Goal: Task Accomplishment & Management: Complete application form

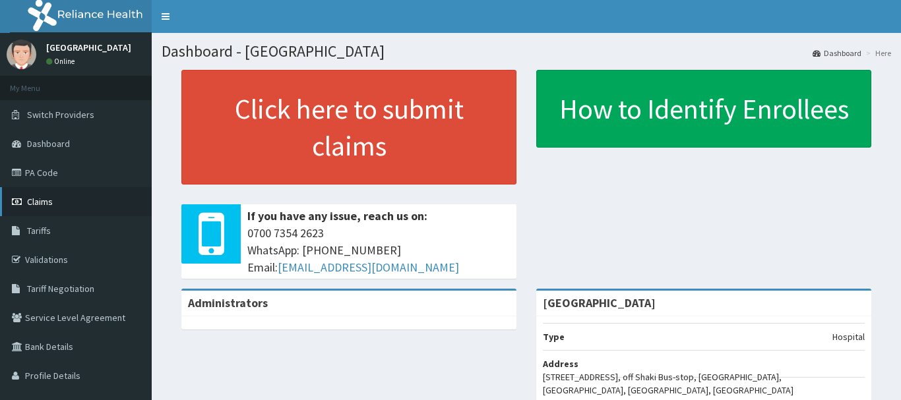
click at [113, 194] on link "Claims" at bounding box center [76, 201] width 152 height 29
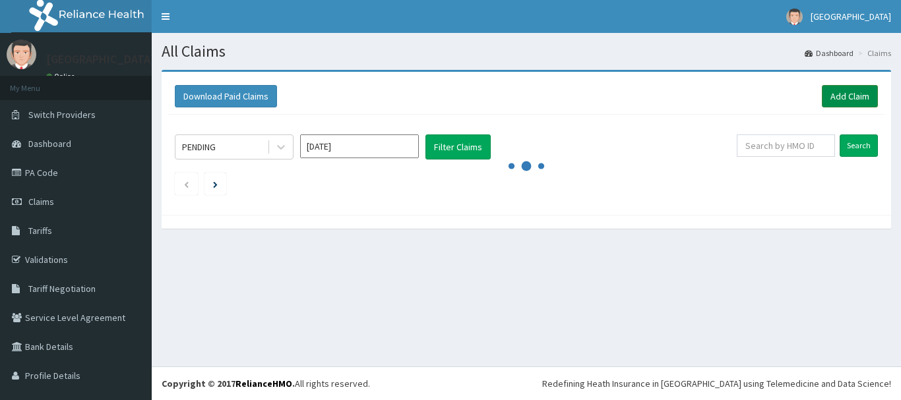
click at [822, 95] on link "Add Claim" at bounding box center [850, 96] width 56 height 22
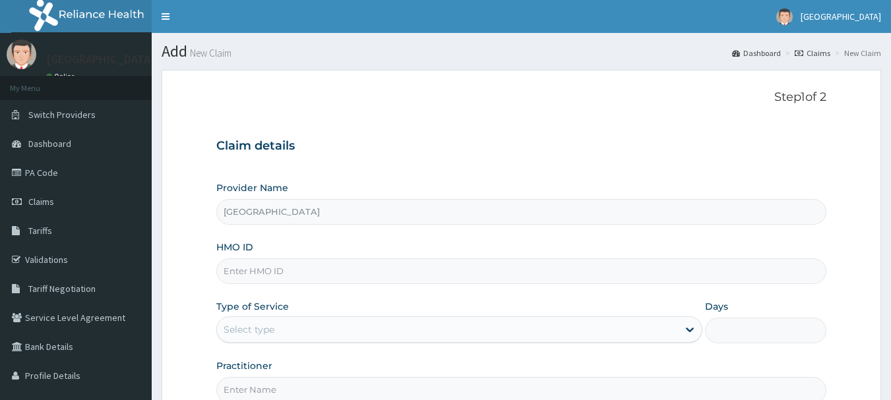
type input "Peaceful Health Hospital"
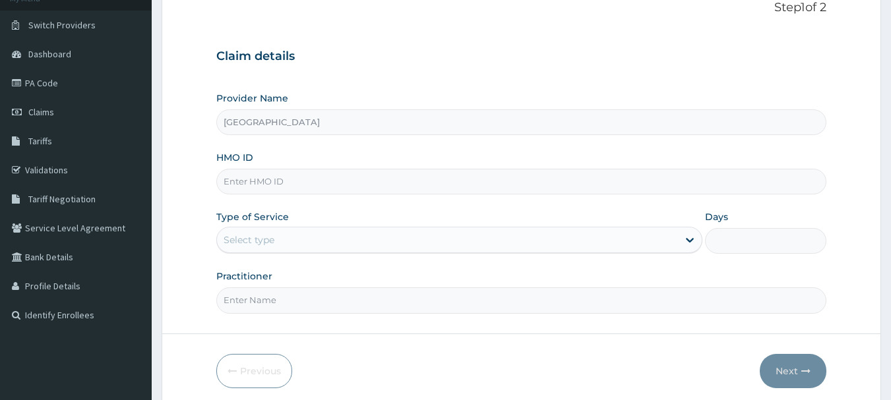
scroll to position [88, 0]
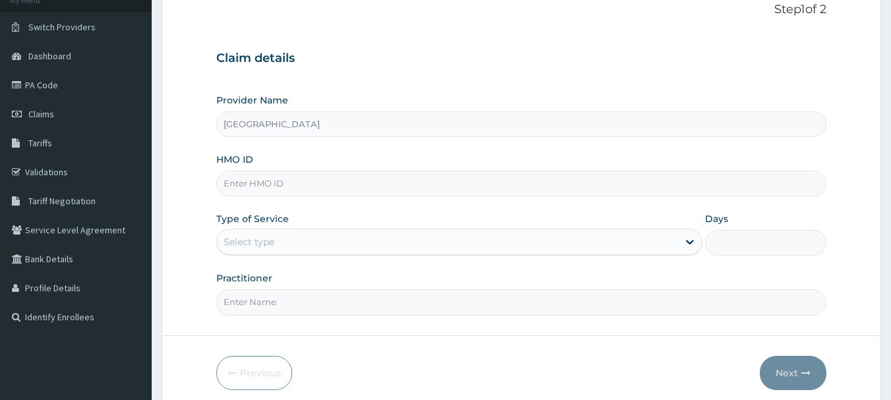
click at [336, 192] on input "HMO ID" at bounding box center [521, 184] width 611 height 26
paste input "SKC/10039/B"
type input "SKC/10039/B"
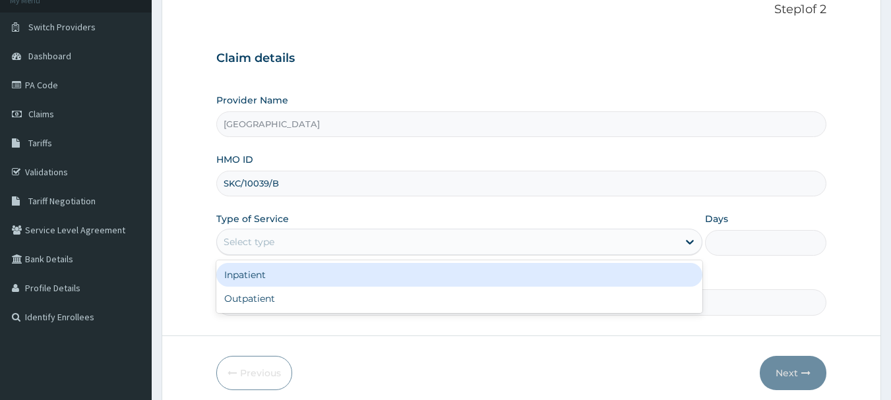
click at [309, 241] on div "Select type" at bounding box center [447, 242] width 461 height 21
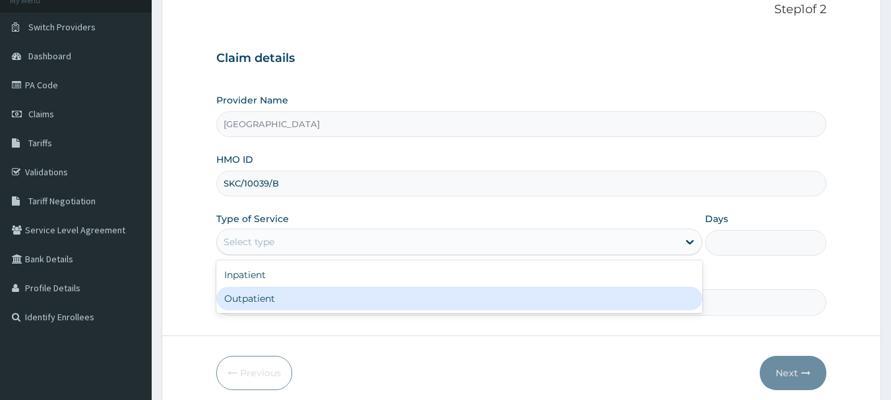
click at [319, 297] on div "Outpatient" at bounding box center [459, 299] width 486 height 24
type input "1"
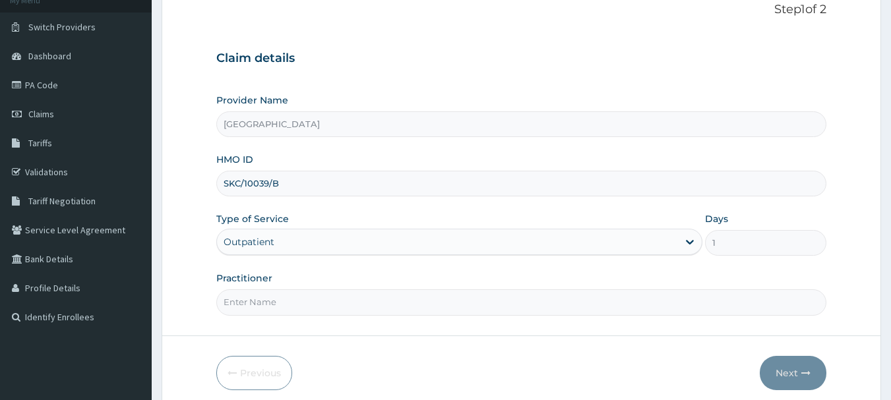
click at [266, 311] on input "Practitioner" at bounding box center [521, 303] width 611 height 26
type input "DR. ADEMOLA"
click at [773, 361] on button "Next" at bounding box center [793, 373] width 67 height 34
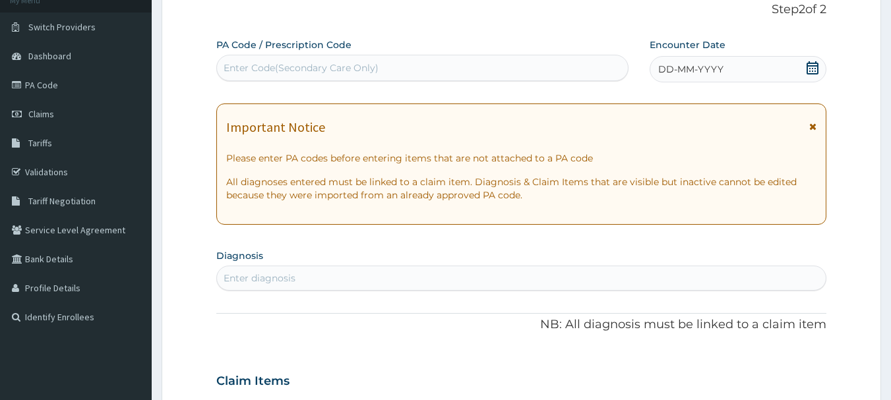
click at [808, 66] on icon at bounding box center [813, 67] width 12 height 13
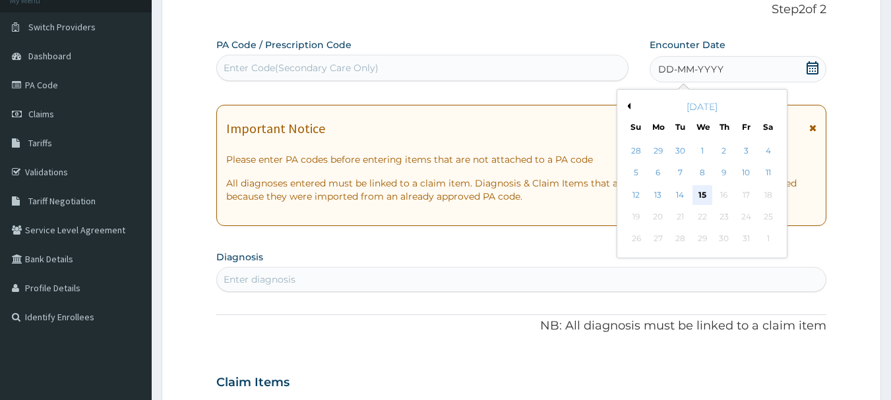
click at [704, 192] on div "15" at bounding box center [703, 195] width 20 height 20
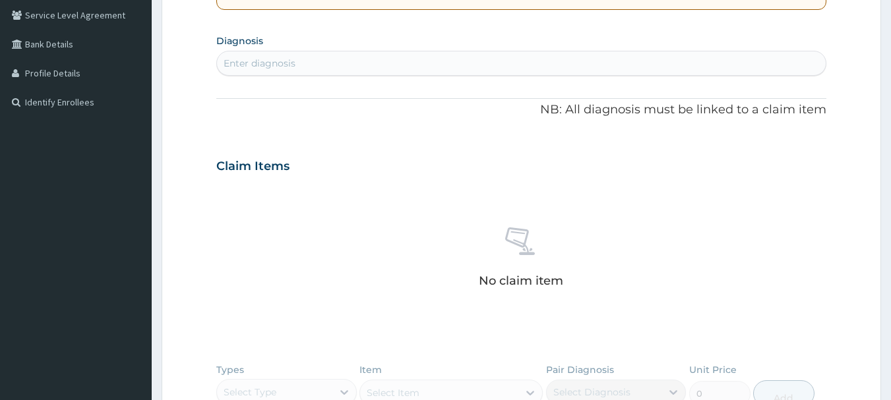
scroll to position [308, 0]
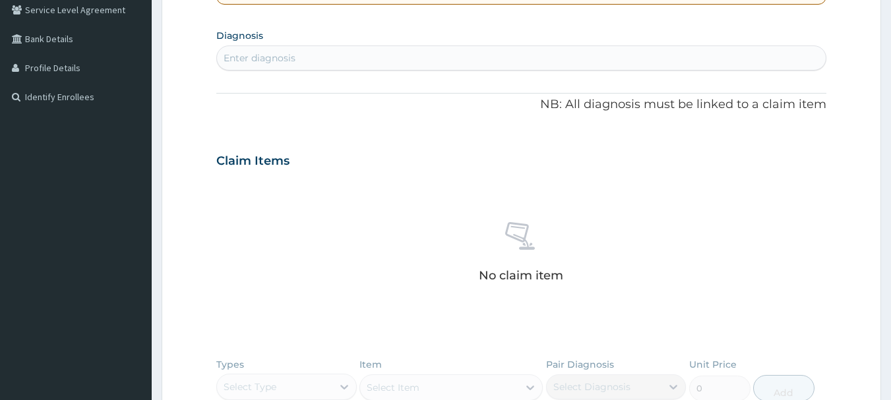
click at [394, 62] on div "Enter diagnosis" at bounding box center [521, 57] width 609 height 21
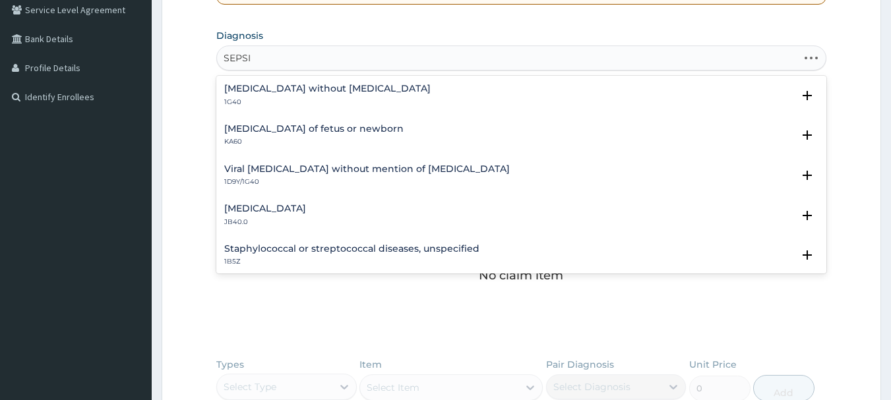
type input "SEPSIS"
click at [342, 84] on h4 "Sepsis without septic shock" at bounding box center [327, 89] width 206 height 10
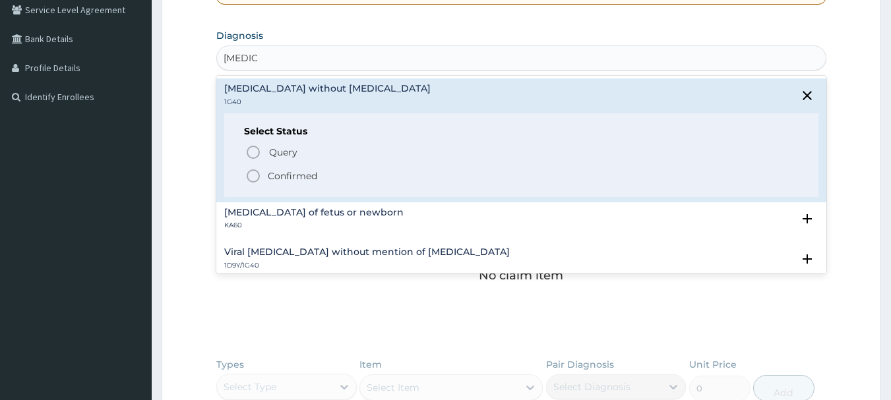
click at [301, 177] on p "Confirmed" at bounding box center [292, 176] width 49 height 13
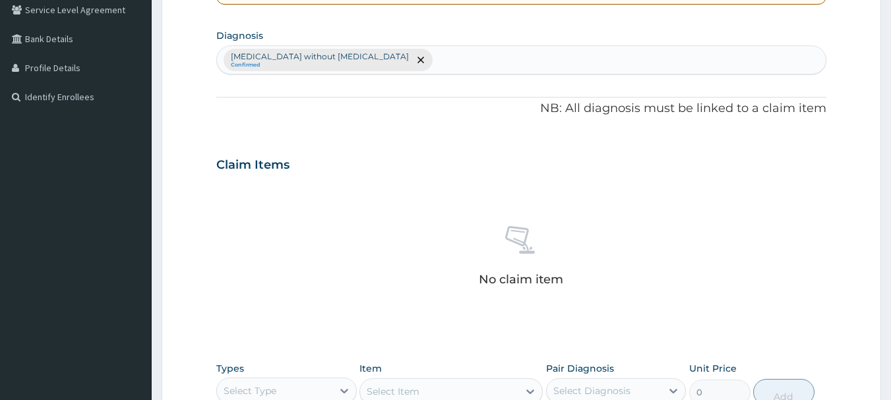
scroll to position [551, 0]
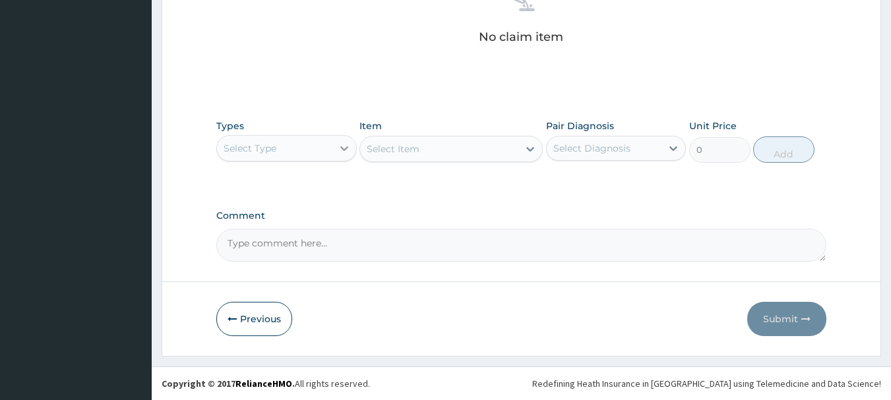
click at [336, 137] on div at bounding box center [344, 149] width 24 height 24
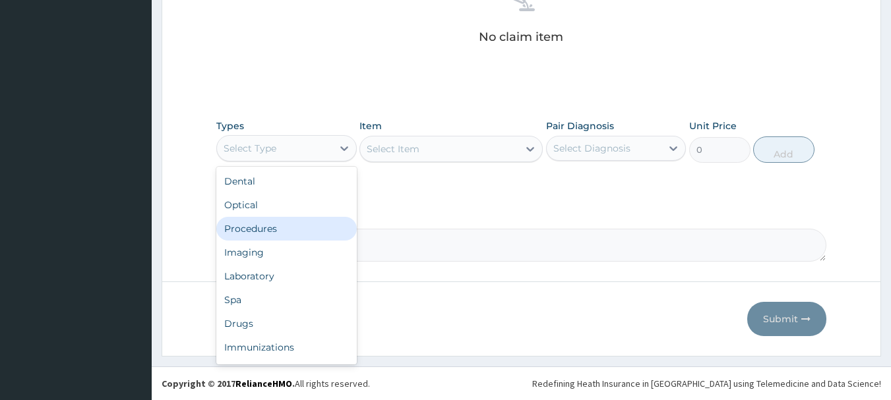
click at [330, 228] on div "Procedures" at bounding box center [286, 229] width 140 height 24
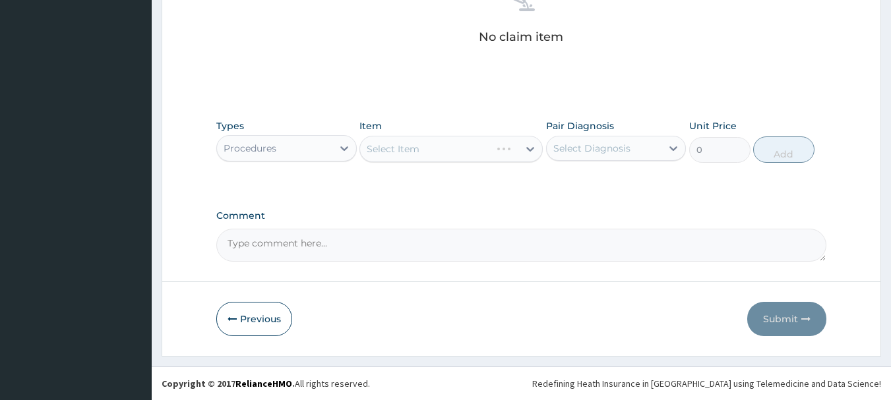
click at [408, 153] on div "Select Item" at bounding box center [450, 149] width 183 height 26
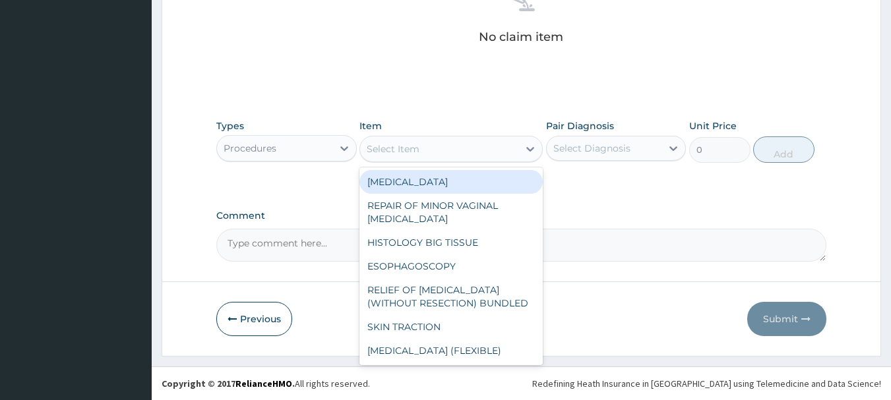
click at [408, 153] on div "Select Item" at bounding box center [393, 148] width 53 height 13
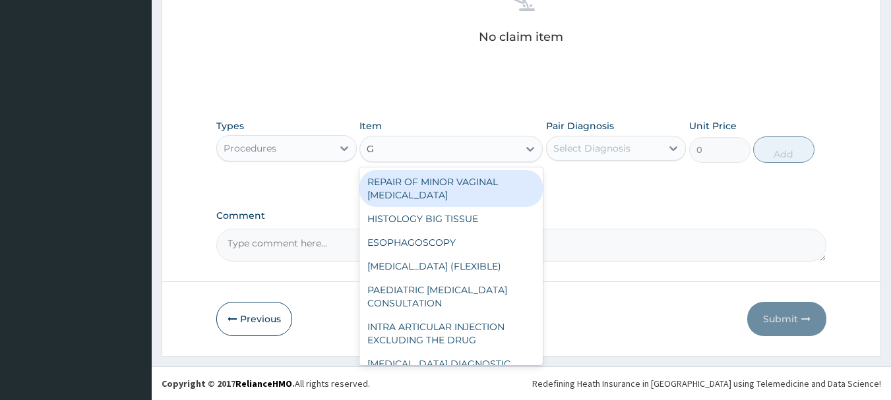
type input "GP"
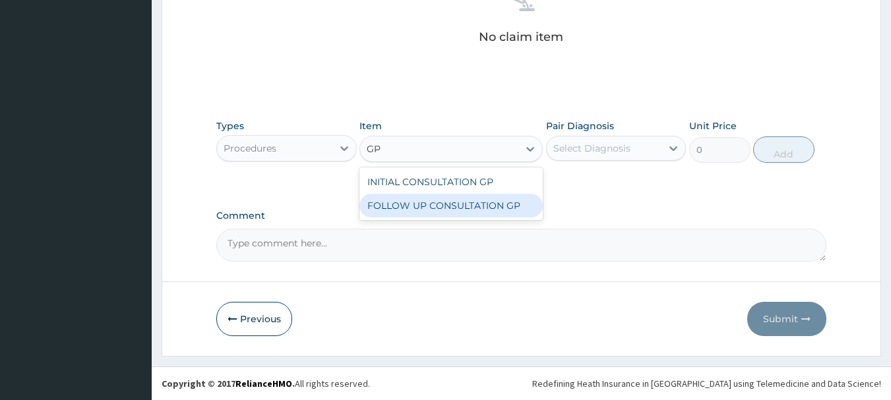
click at [437, 210] on div "FOLLOW UP CONSULTATION GP" at bounding box center [450, 206] width 183 height 24
type input "2000"
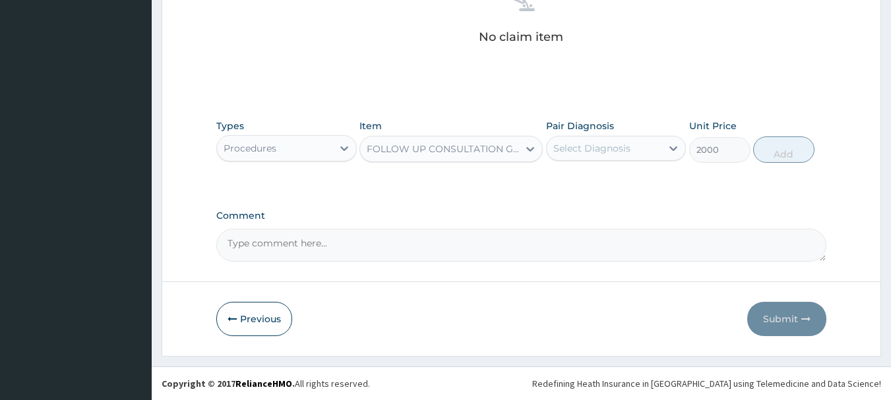
click at [571, 144] on div "Select Diagnosis" at bounding box center [591, 148] width 77 height 13
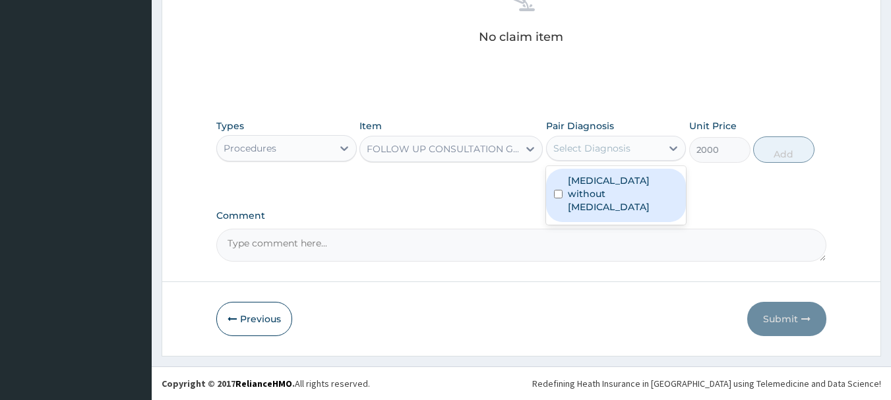
click at [575, 201] on div "Sepsis without septic shock" at bounding box center [616, 195] width 140 height 53
checkbox input "true"
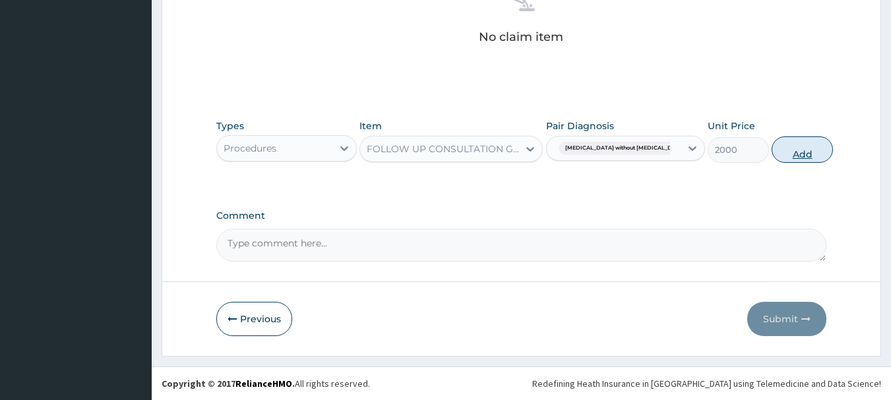
click at [788, 159] on button "Add" at bounding box center [802, 150] width 61 height 26
type input "0"
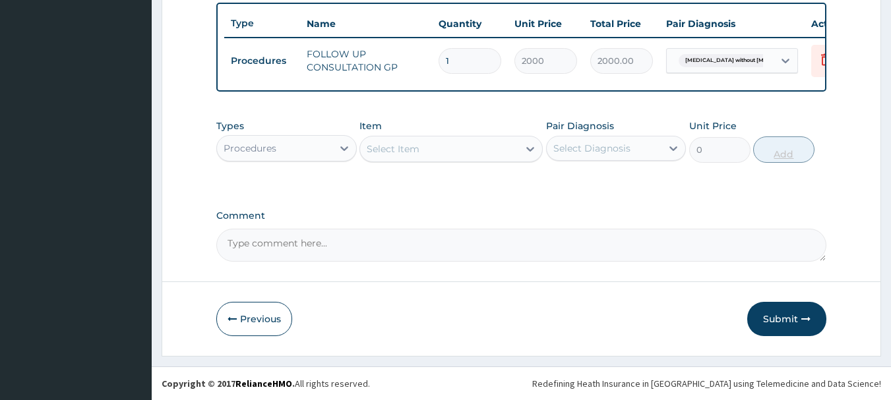
scroll to position [498, 0]
click at [295, 161] on div "Procedures" at bounding box center [286, 148] width 140 height 26
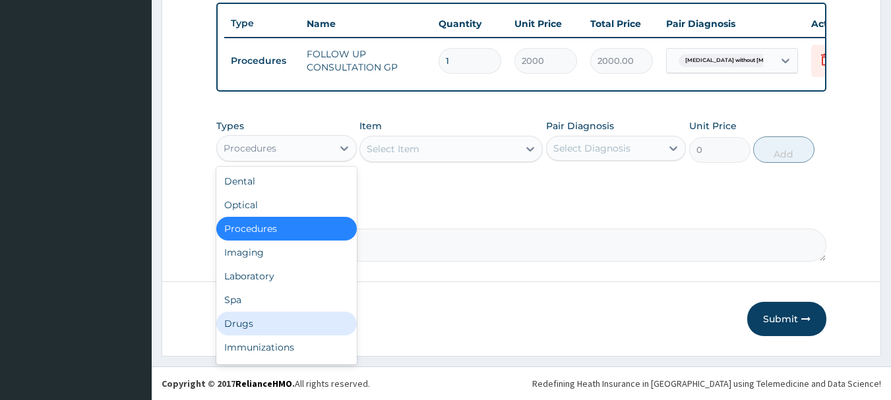
click at [290, 334] on div "Drugs" at bounding box center [286, 324] width 140 height 24
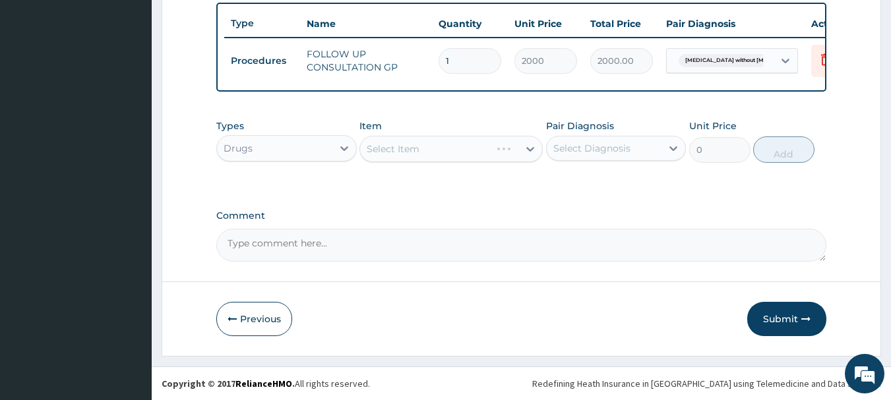
scroll to position [0, 0]
click at [391, 160] on div "Select Item" at bounding box center [450, 149] width 183 height 26
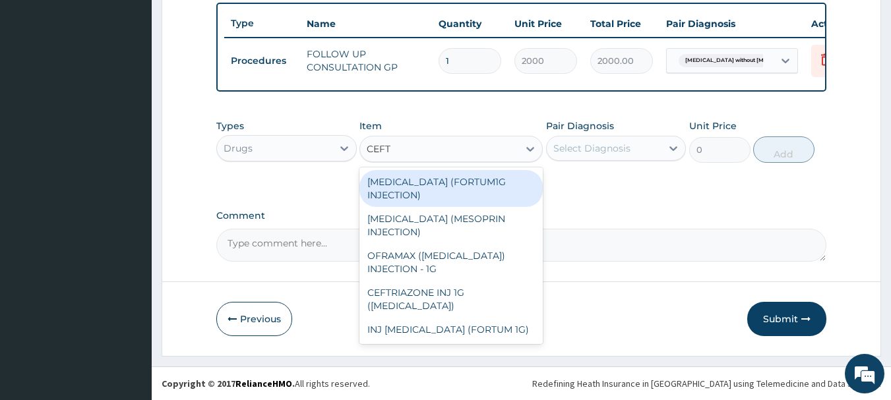
type input "CEFTR"
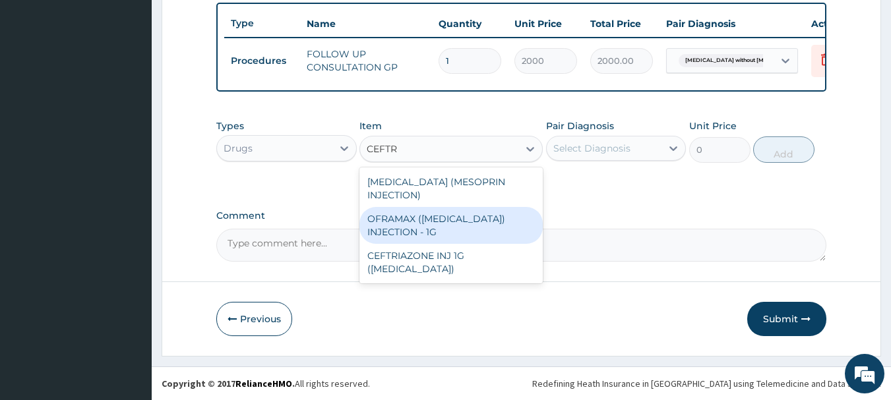
click at [424, 214] on div "OFRAMAX (CEFTRIAXONE) INJECTION - 1G" at bounding box center [450, 225] width 183 height 37
type input "2000"
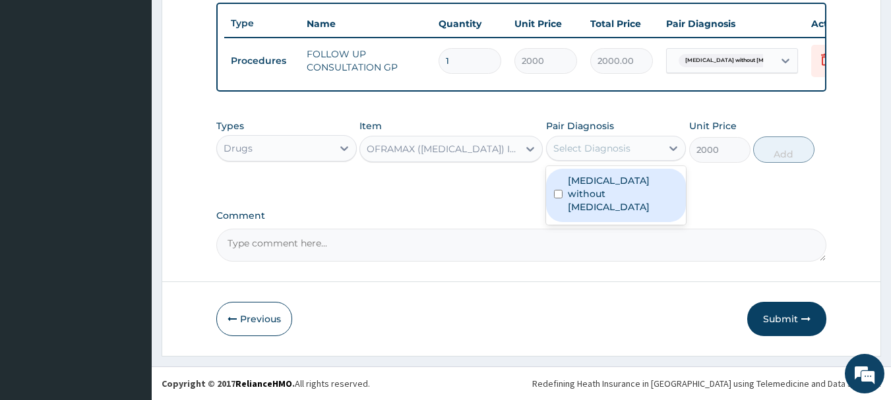
click at [562, 142] on div "Select Diagnosis" at bounding box center [591, 148] width 77 height 13
click at [582, 191] on label "Sepsis without septic shock" at bounding box center [623, 194] width 111 height 40
checkbox input "true"
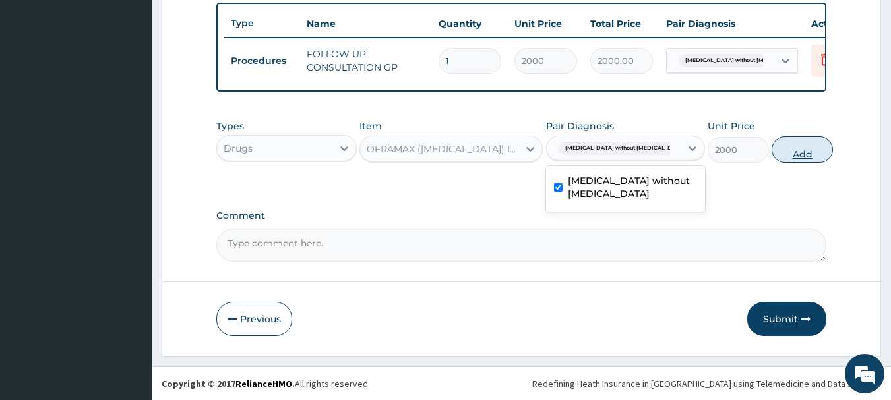
click at [776, 149] on button "Add" at bounding box center [802, 150] width 61 height 26
type input "0"
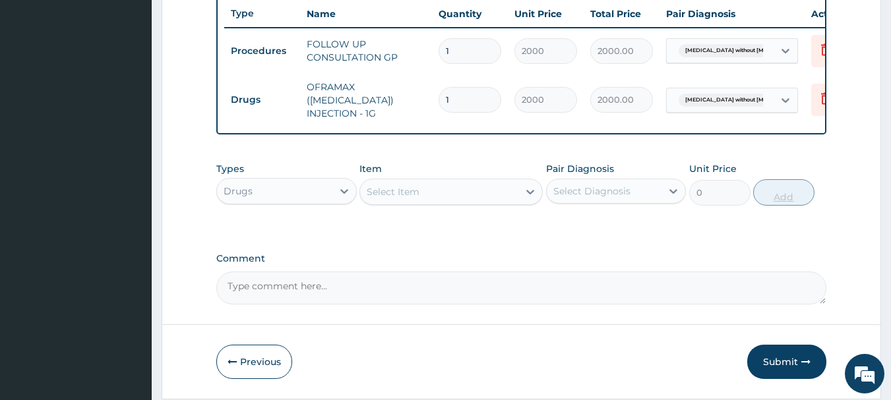
type input "0.00"
type input "3"
type input "6000.00"
type input "3"
click at [386, 203] on div "Select Item" at bounding box center [439, 191] width 158 height 21
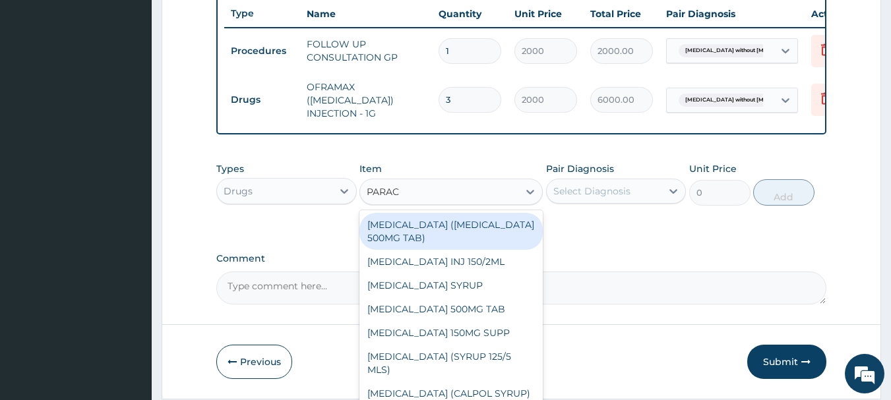
type input "PARACE"
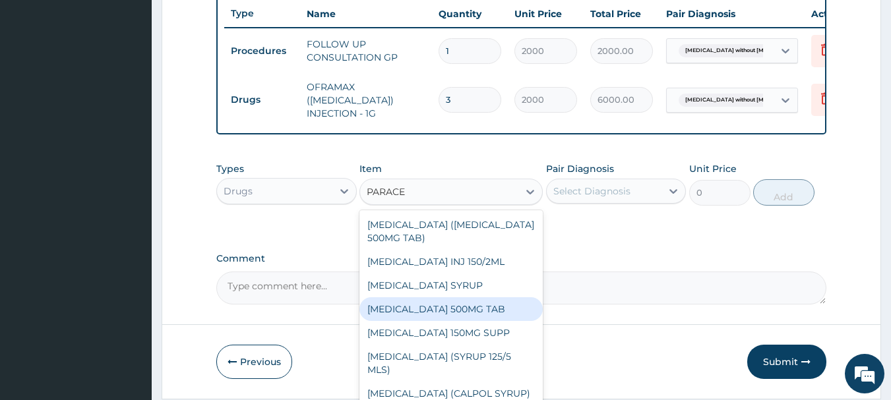
click at [446, 310] on div "PARACETAMOL 500MG TAB" at bounding box center [450, 309] width 183 height 24
type input "35"
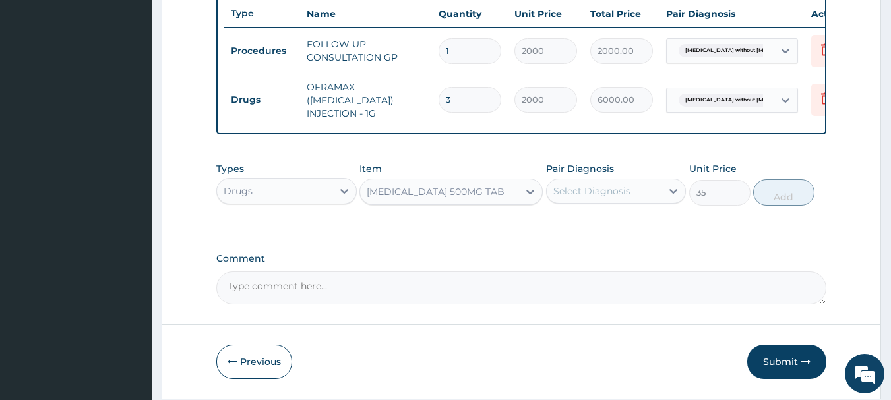
click at [633, 195] on div "Select Diagnosis" at bounding box center [604, 191] width 115 height 21
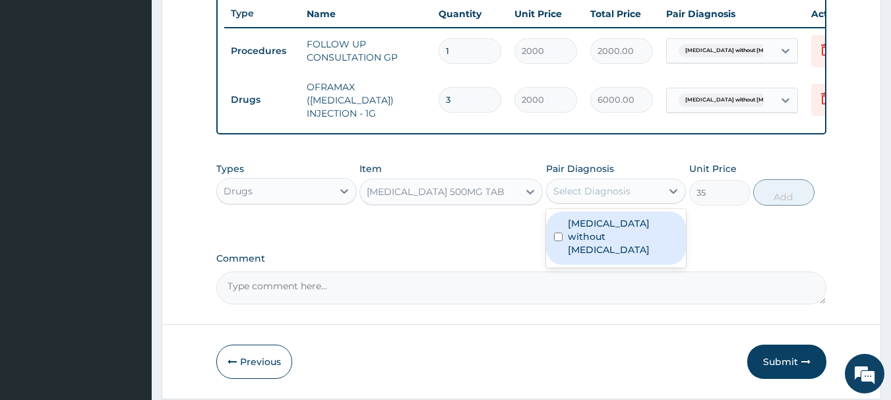
click at [637, 234] on label "Sepsis without septic shock" at bounding box center [623, 237] width 111 height 40
checkbox input "true"
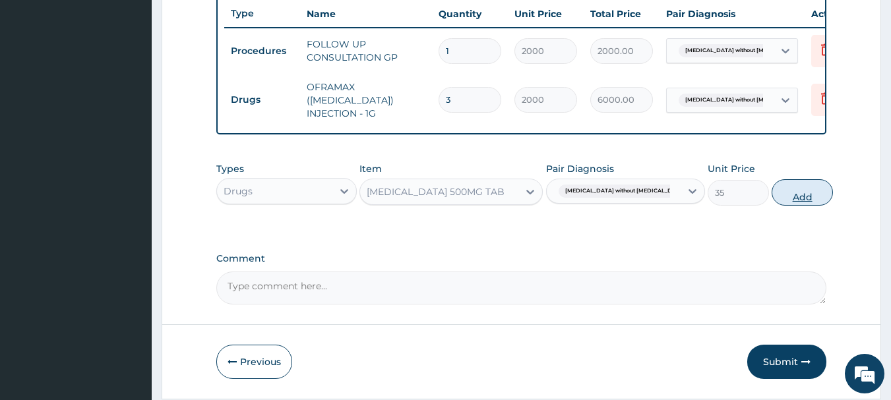
click at [772, 206] on button "Add" at bounding box center [802, 192] width 61 height 26
type input "0"
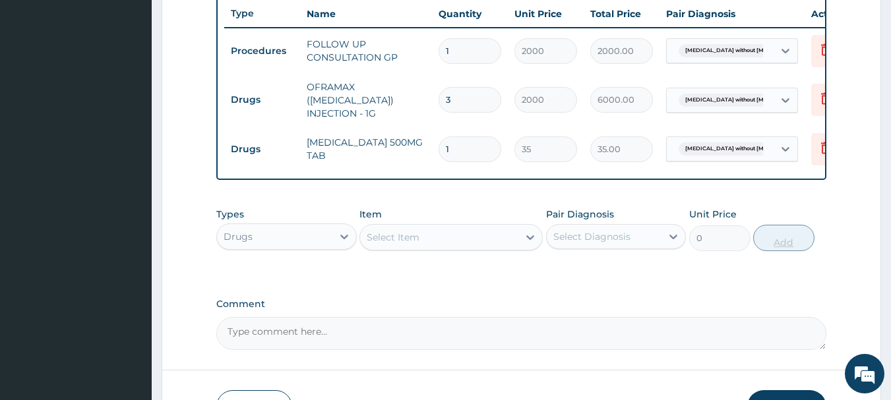
type input "18"
type input "630.00"
type input "18"
click at [482, 241] on div "Select Item" at bounding box center [439, 237] width 158 height 21
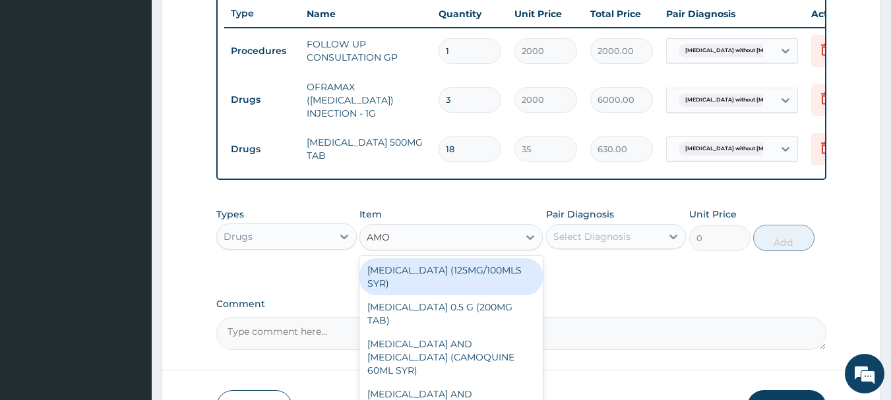
type input "AMOX"
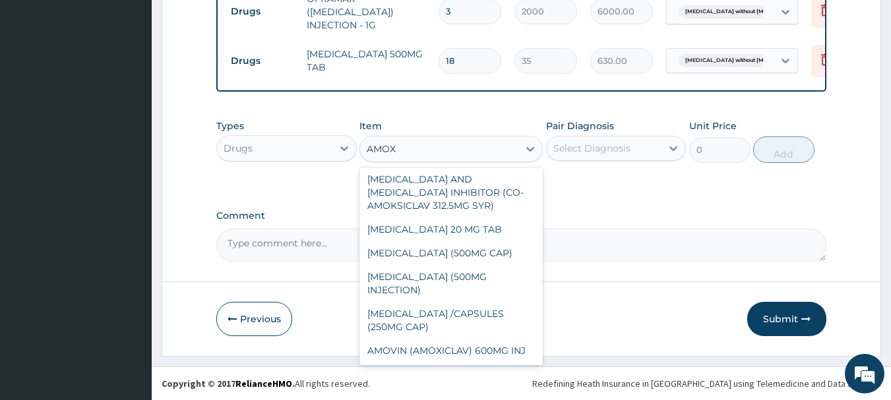
scroll to position [216, 0]
click at [492, 265] on div "AMOXICILLIN (500MG CAP)" at bounding box center [450, 253] width 183 height 24
type input "35"
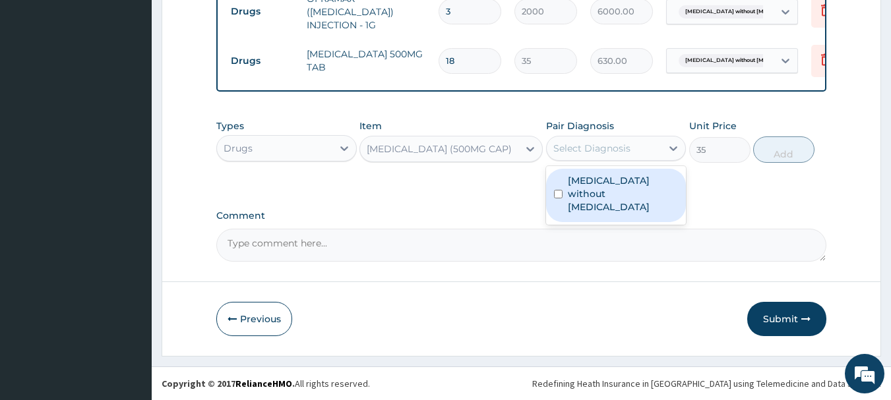
click at [623, 152] on div "Select Diagnosis" at bounding box center [591, 148] width 77 height 13
click at [633, 185] on label "Sepsis without septic shock" at bounding box center [623, 194] width 111 height 40
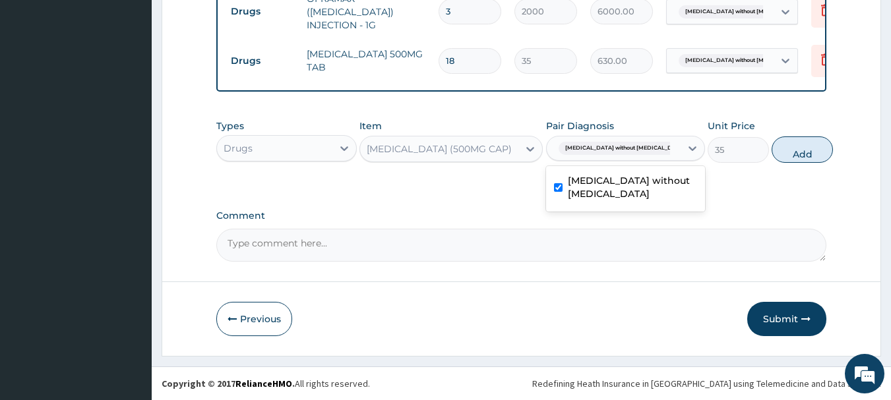
checkbox input "true"
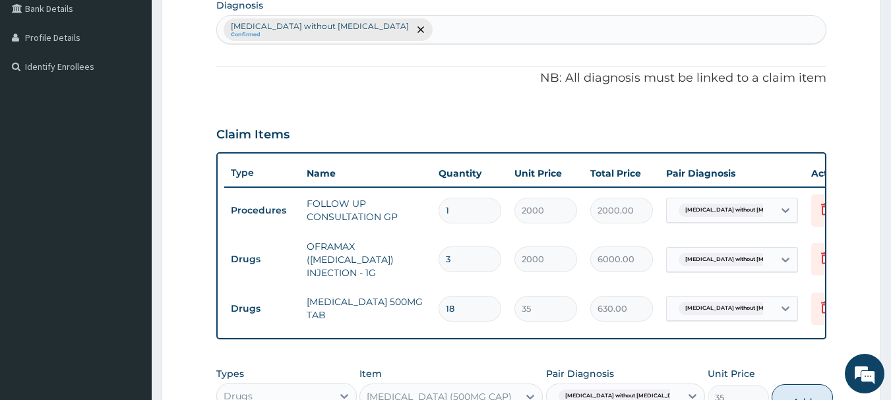
scroll to position [335, 0]
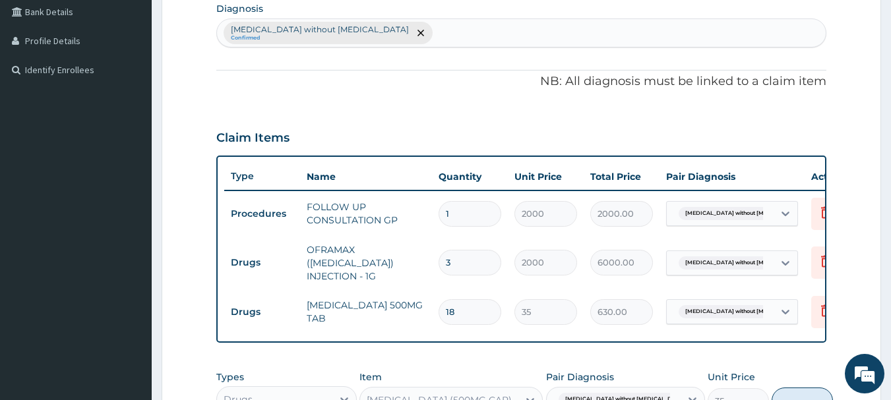
click at [437, 34] on div "Sepsis without septic shock Confirmed" at bounding box center [521, 33] width 609 height 28
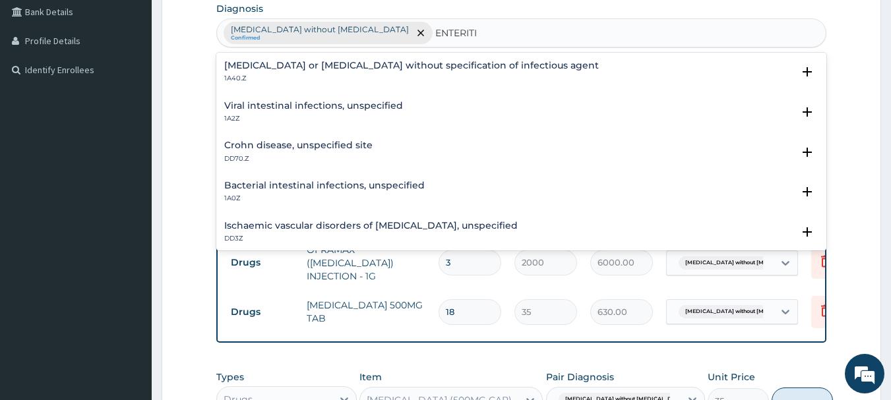
type input "ENTERITIS"
click at [412, 75] on p "1A40.Z" at bounding box center [411, 78] width 375 height 9
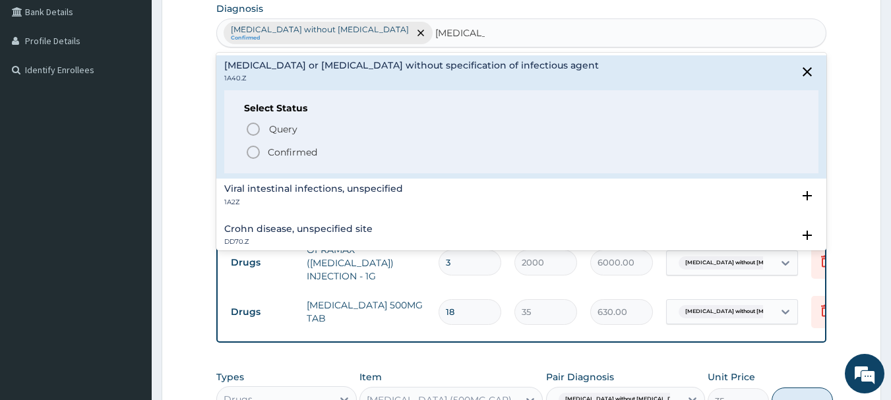
click at [321, 143] on div "Query Query covers suspected (?), Keep in view (kiv), Ruled out (r/o) Confirmed" at bounding box center [521, 140] width 555 height 40
click at [305, 152] on p "Confirmed" at bounding box center [292, 152] width 49 height 13
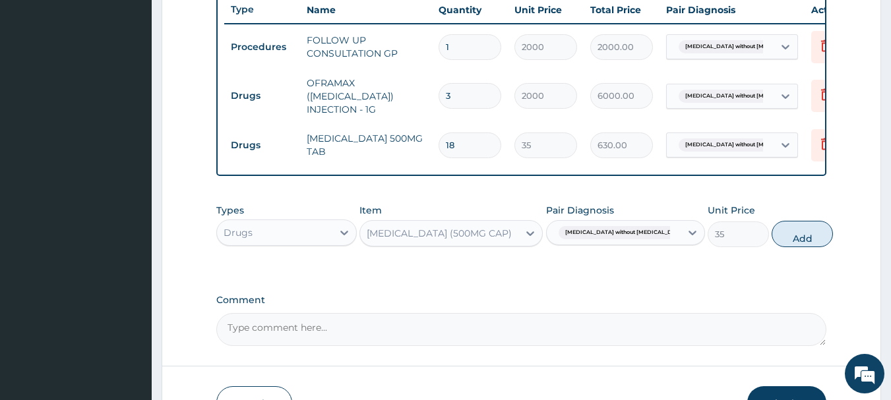
scroll to position [501, 0]
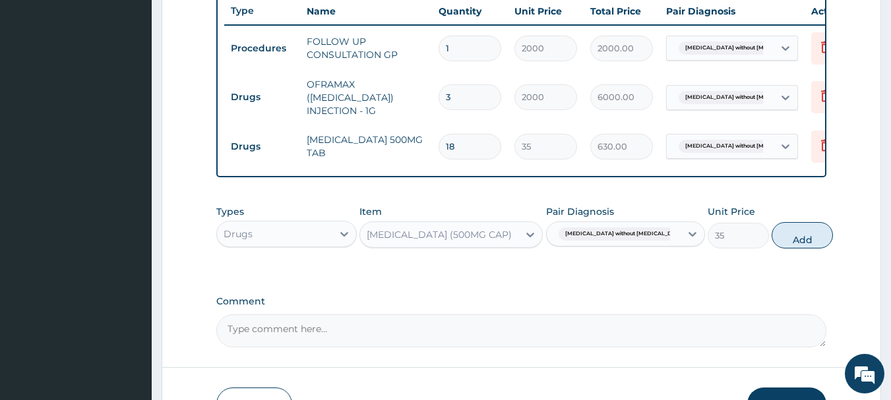
click at [640, 241] on span "Sepsis without septic shock" at bounding box center [625, 234] width 133 height 13
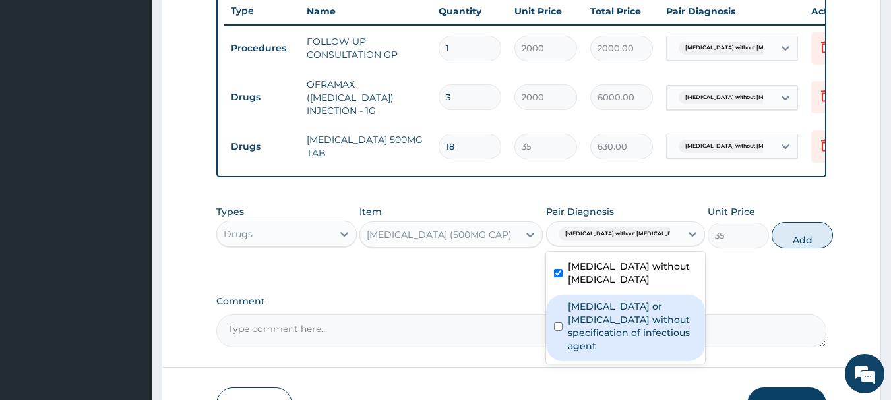
click at [621, 353] on label "Infectious gastroenteritis or colitis without specification of infectious agent" at bounding box center [632, 326] width 129 height 53
checkbox input "true"
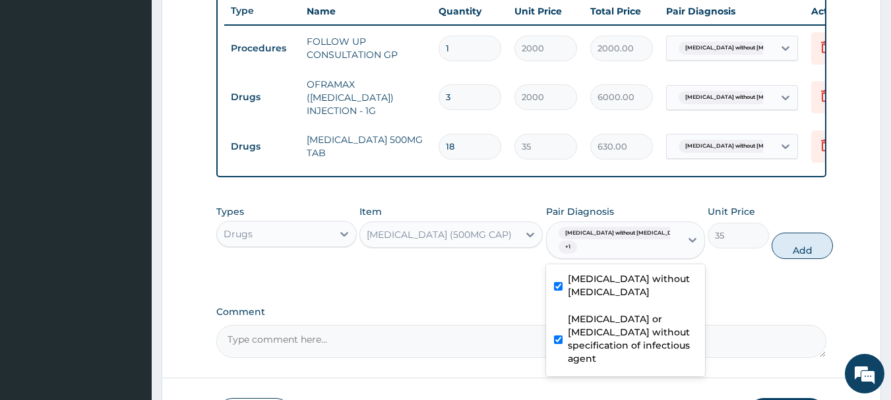
click at [573, 295] on label "Sepsis without septic shock" at bounding box center [632, 285] width 129 height 26
checkbox input "false"
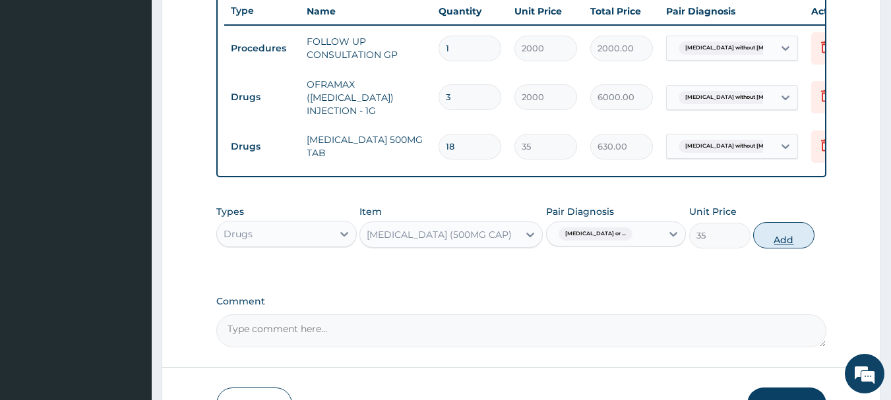
click at [782, 241] on button "Add" at bounding box center [783, 235] width 61 height 26
type input "0"
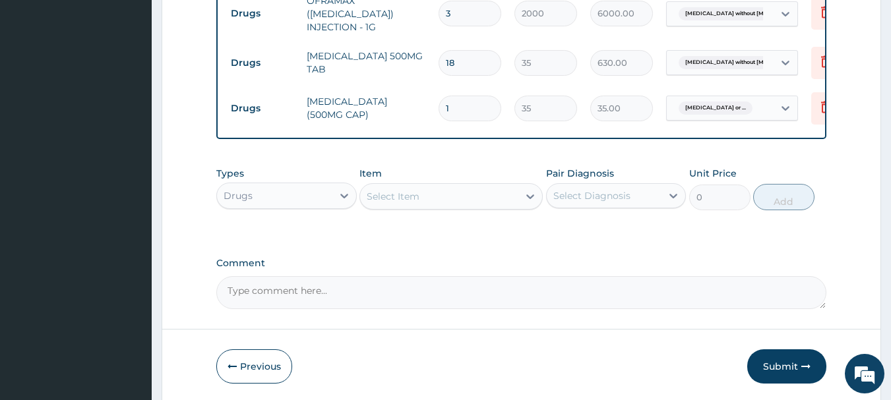
scroll to position [575, 0]
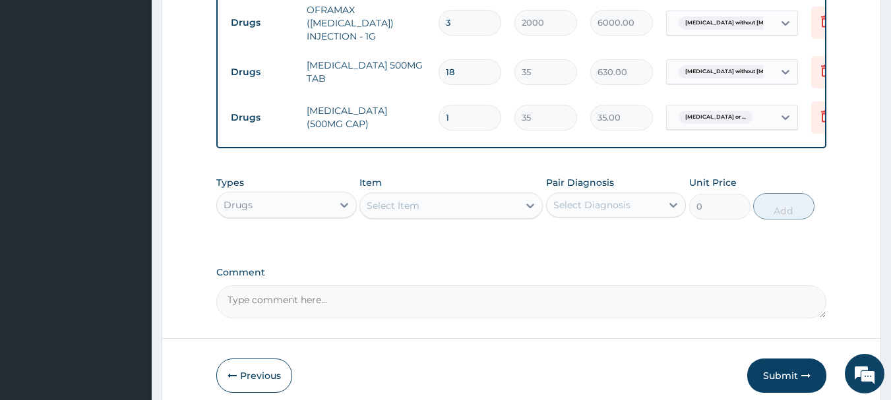
type input "15"
type input "525.00"
type input "15"
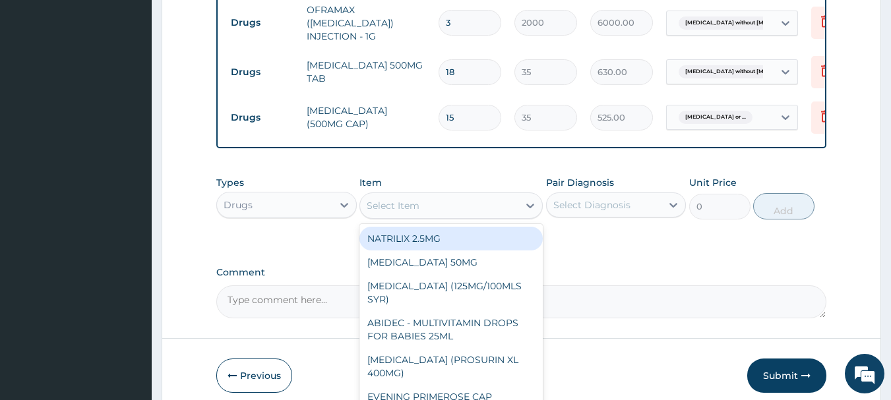
click at [387, 212] on div "Select Item" at bounding box center [393, 205] width 53 height 13
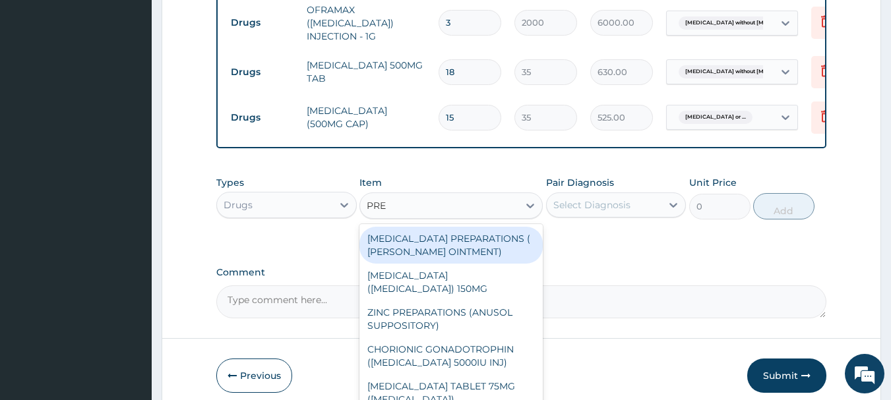
type input "PRED"
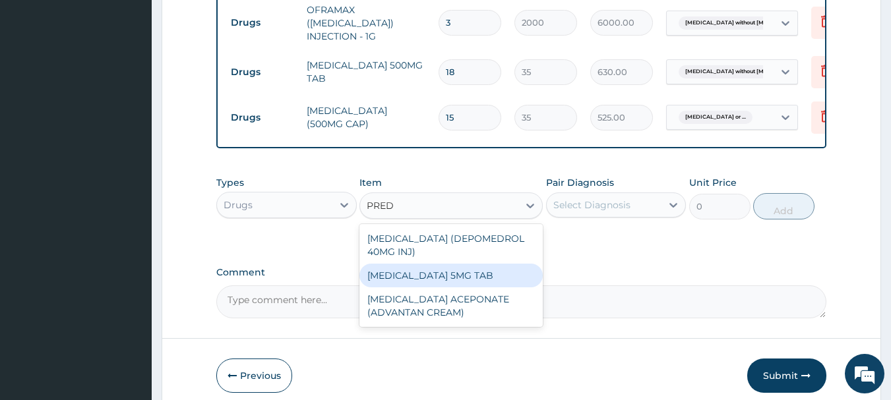
click at [425, 280] on div "PREDNISOLONE 5MG TAB" at bounding box center [450, 276] width 183 height 24
type input "40"
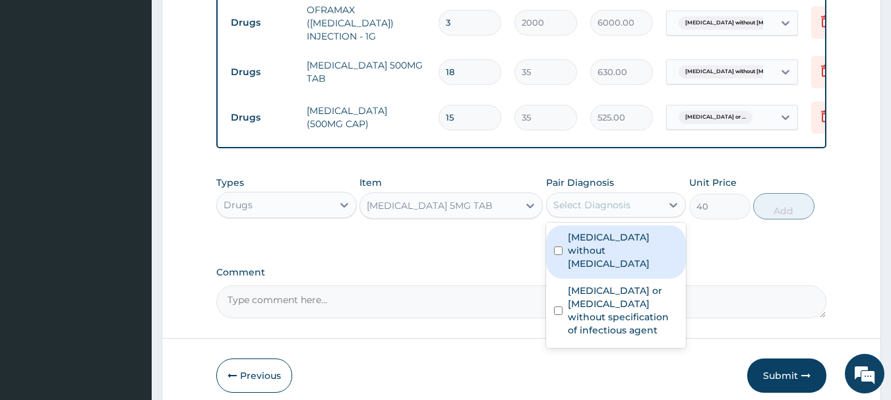
click at [563, 212] on div "Select Diagnosis" at bounding box center [591, 205] width 77 height 13
click at [598, 253] on label "Sepsis without septic shock" at bounding box center [623, 251] width 111 height 40
checkbox input "true"
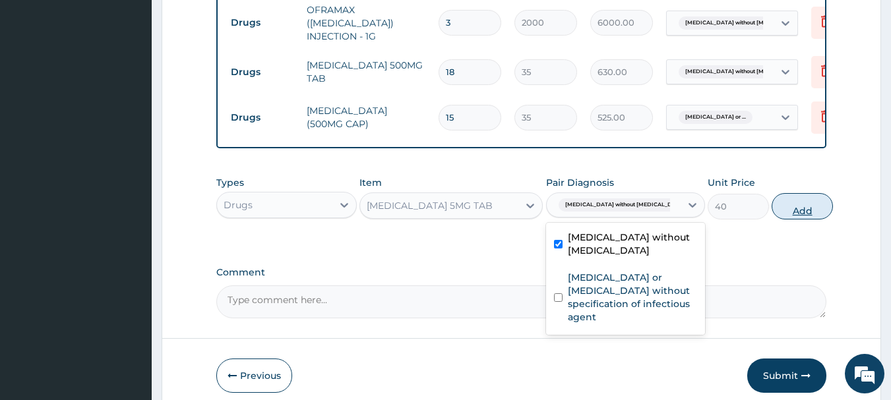
click at [778, 220] on button "Add" at bounding box center [802, 206] width 61 height 26
type input "0"
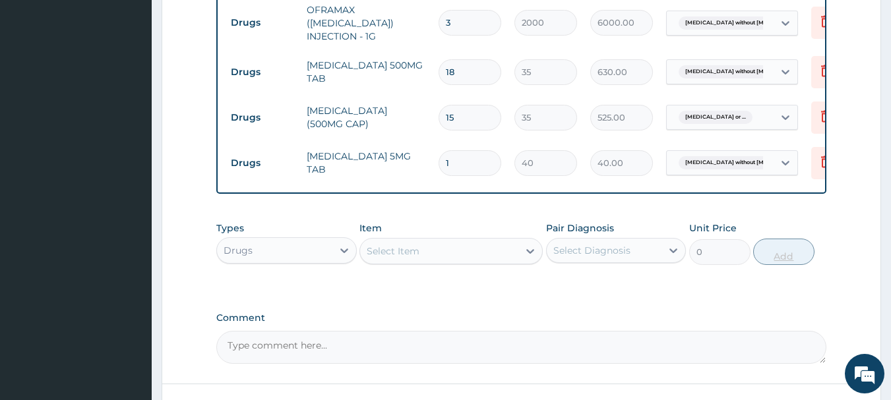
type input "15"
type input "600.00"
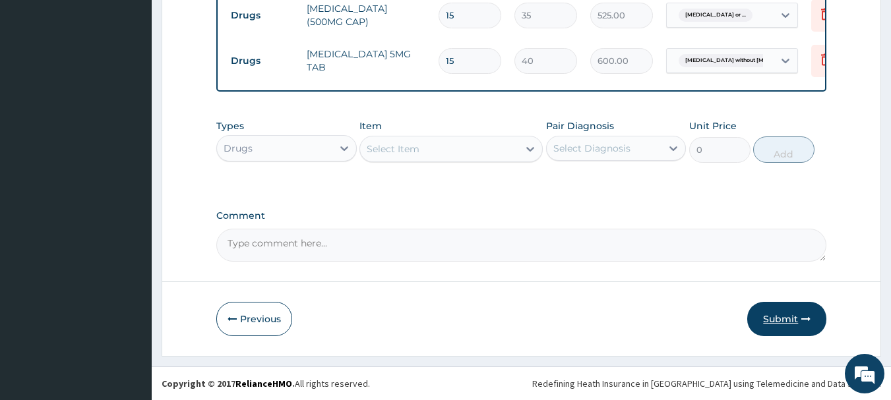
type input "15"
click at [795, 317] on button "Submit" at bounding box center [786, 319] width 79 height 34
